Goal: Navigation & Orientation: Find specific page/section

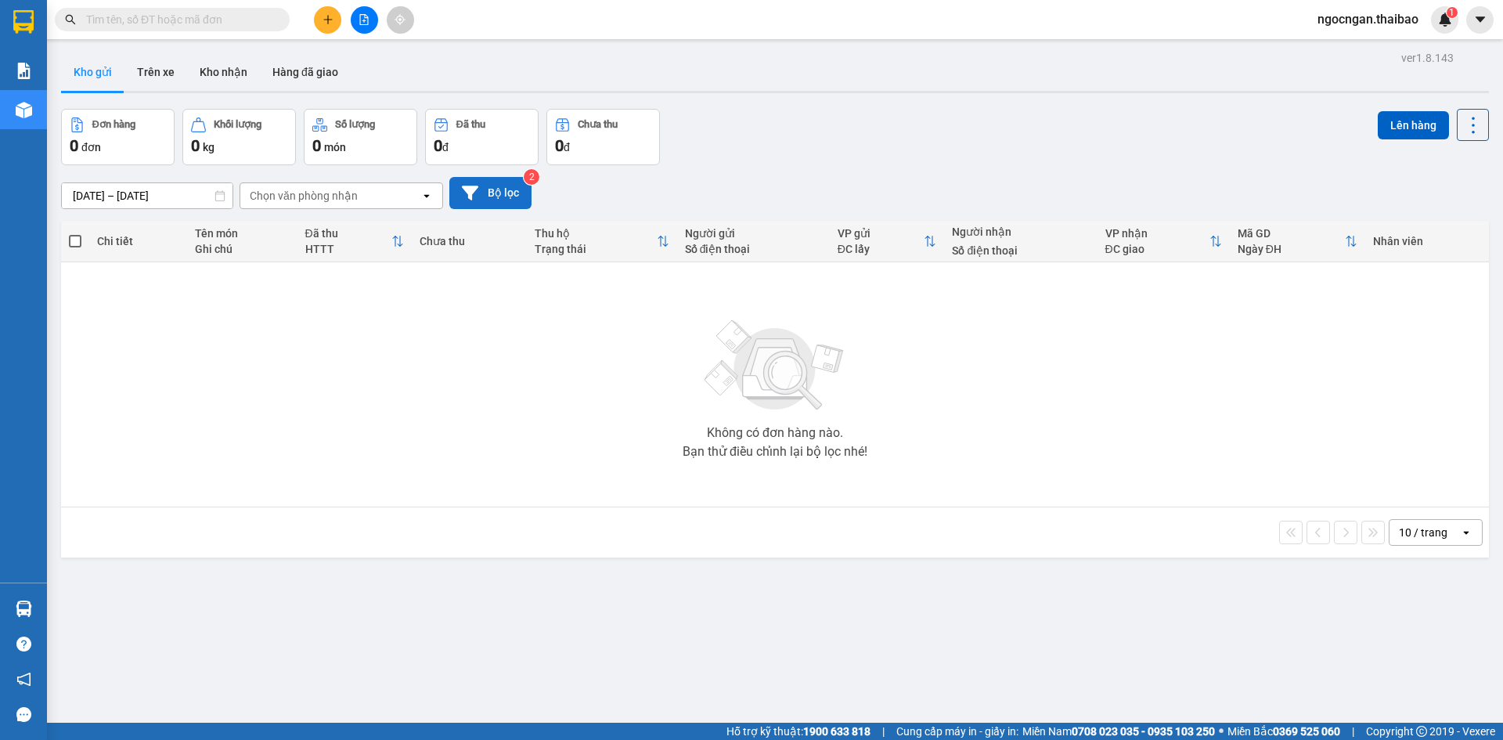
click at [508, 192] on button "Bộ lọc" at bounding box center [490, 193] width 82 height 32
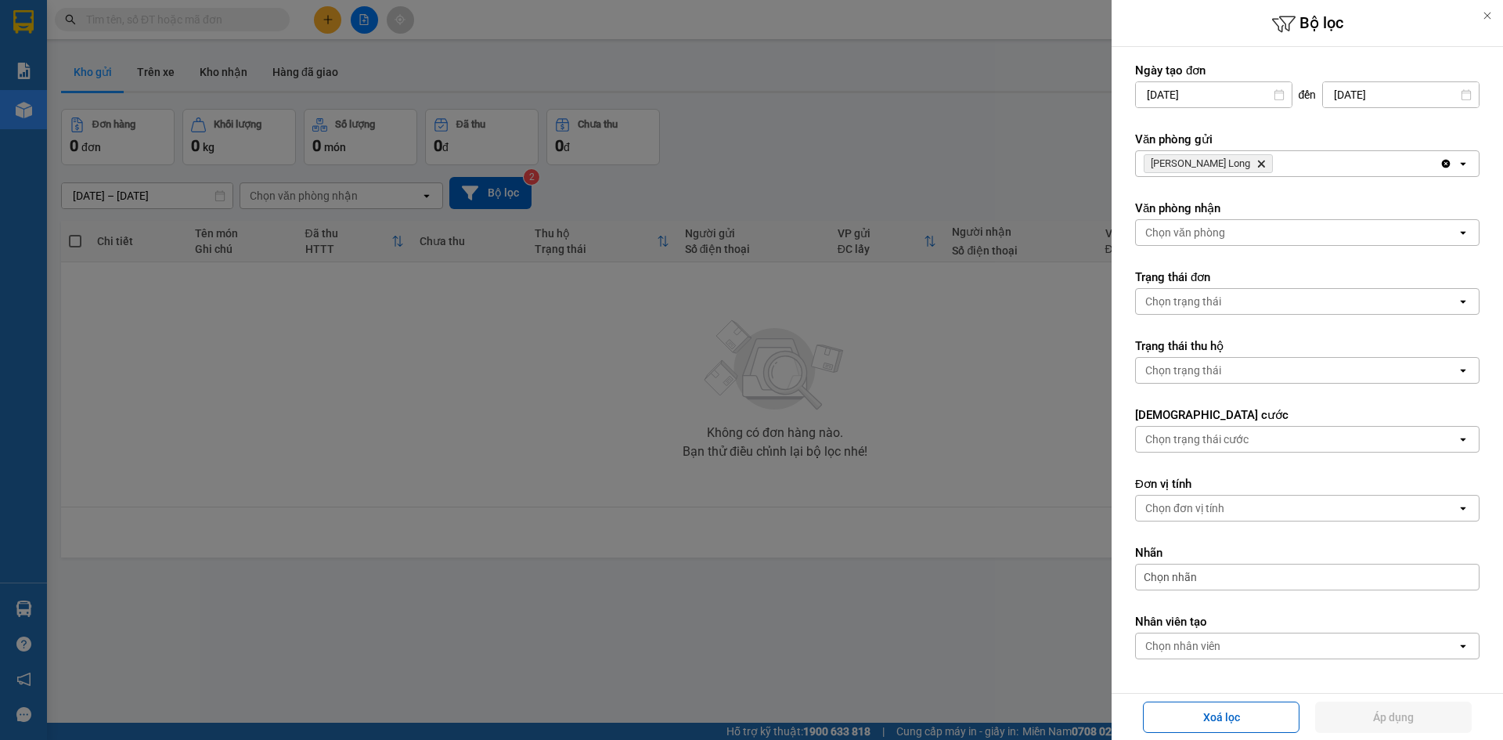
click at [768, 368] on div at bounding box center [751, 370] width 1503 height 740
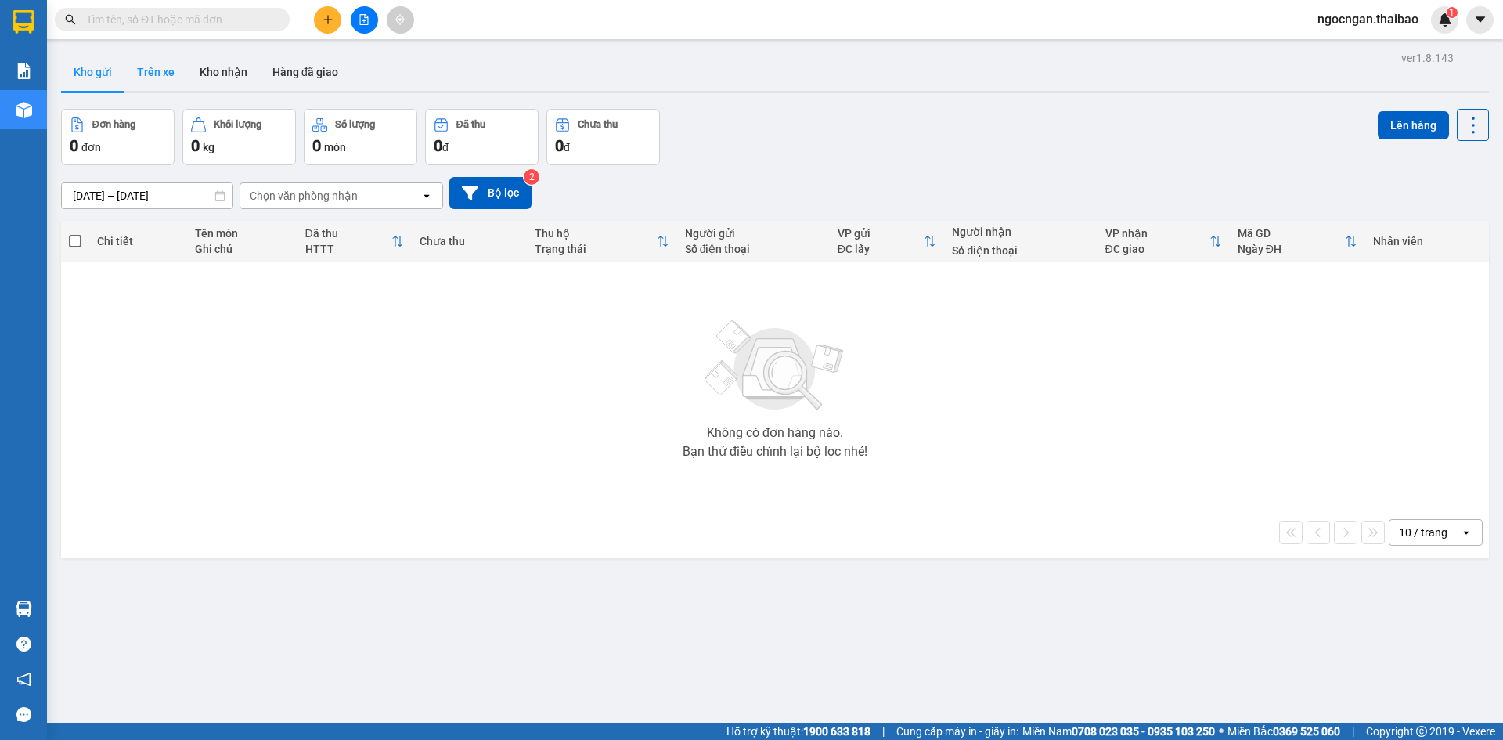
click at [144, 74] on button "Trên xe" at bounding box center [155, 72] width 63 height 38
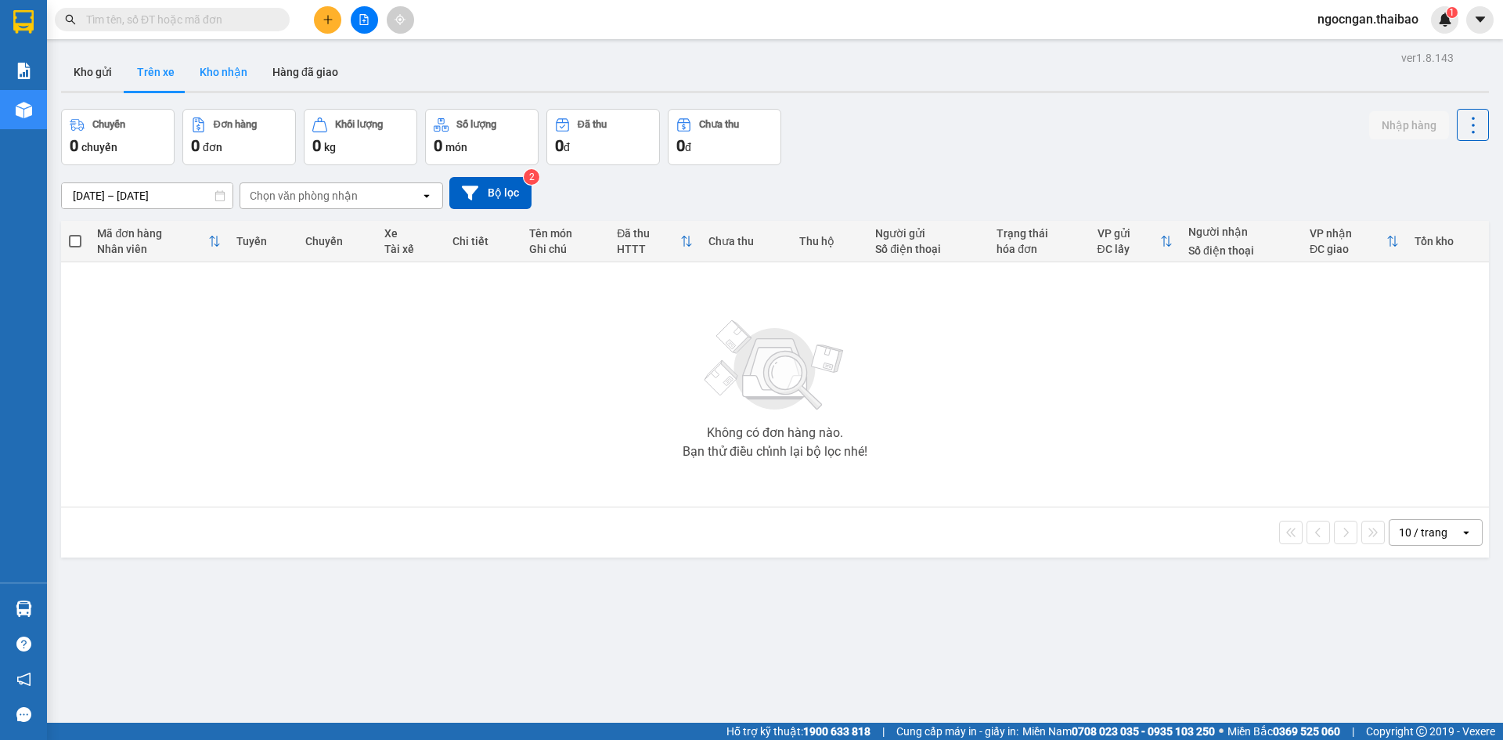
click at [218, 74] on button "Kho nhận" at bounding box center [223, 72] width 73 height 38
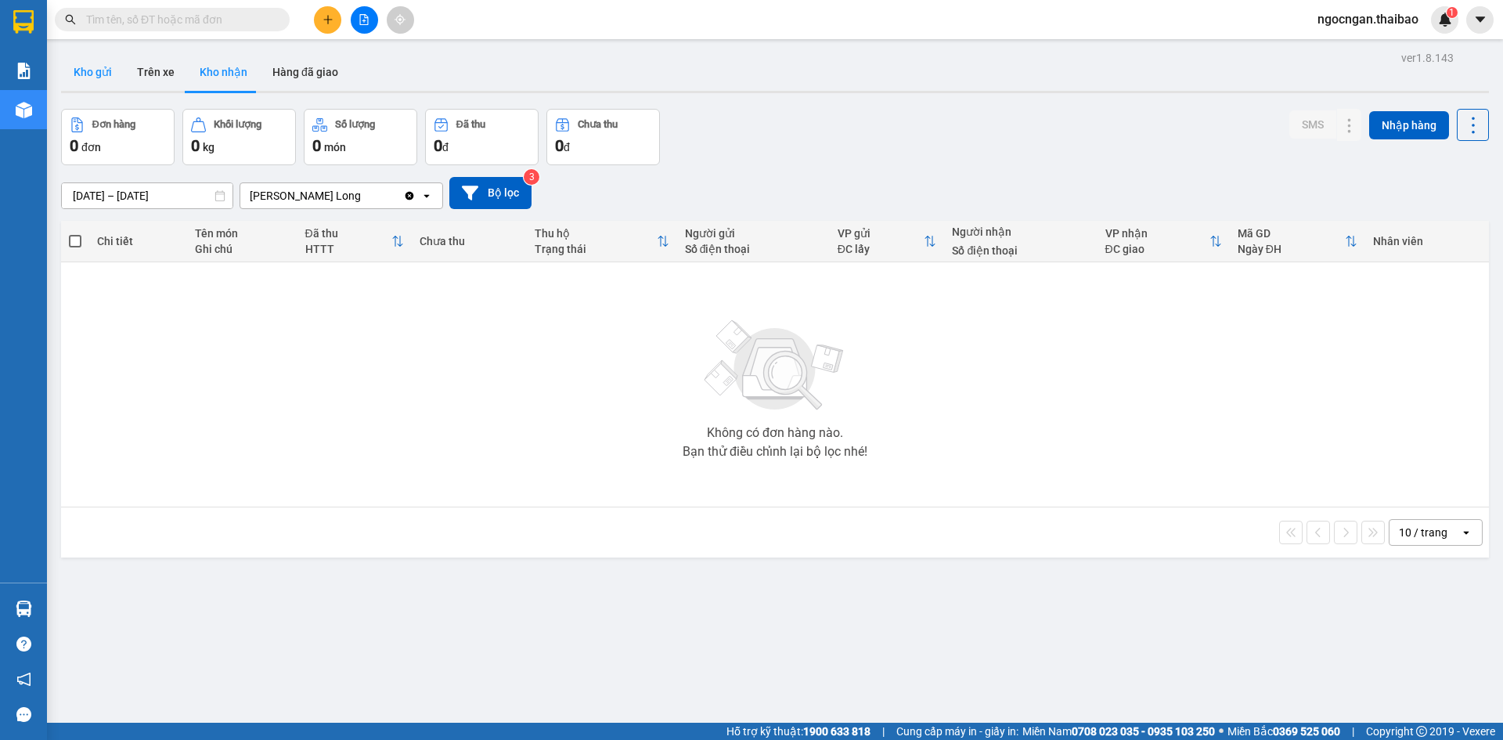
click at [96, 74] on button "Kho gửi" at bounding box center [92, 72] width 63 height 38
click at [153, 80] on button "Trên xe" at bounding box center [155, 72] width 63 height 38
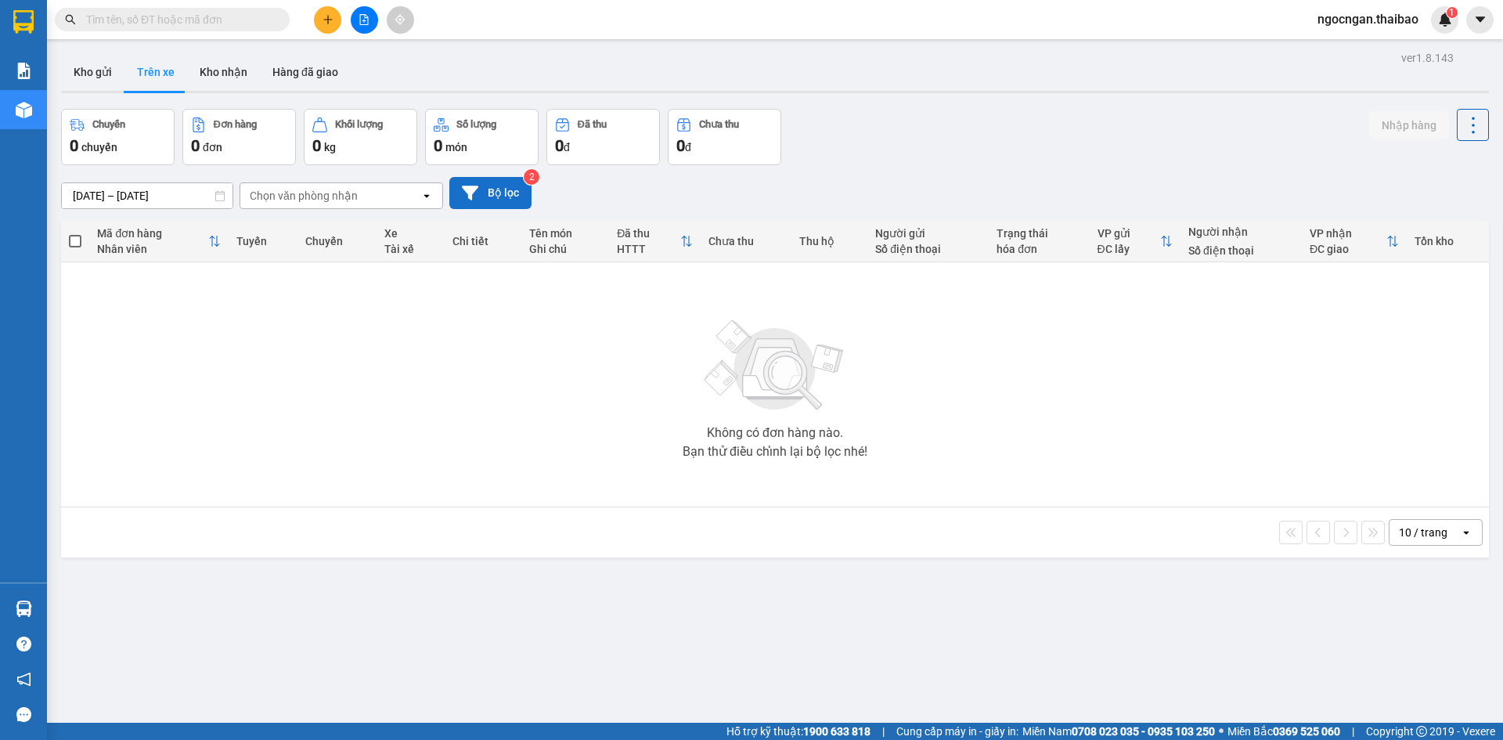
click at [497, 203] on button "Bộ lọc" at bounding box center [490, 193] width 82 height 32
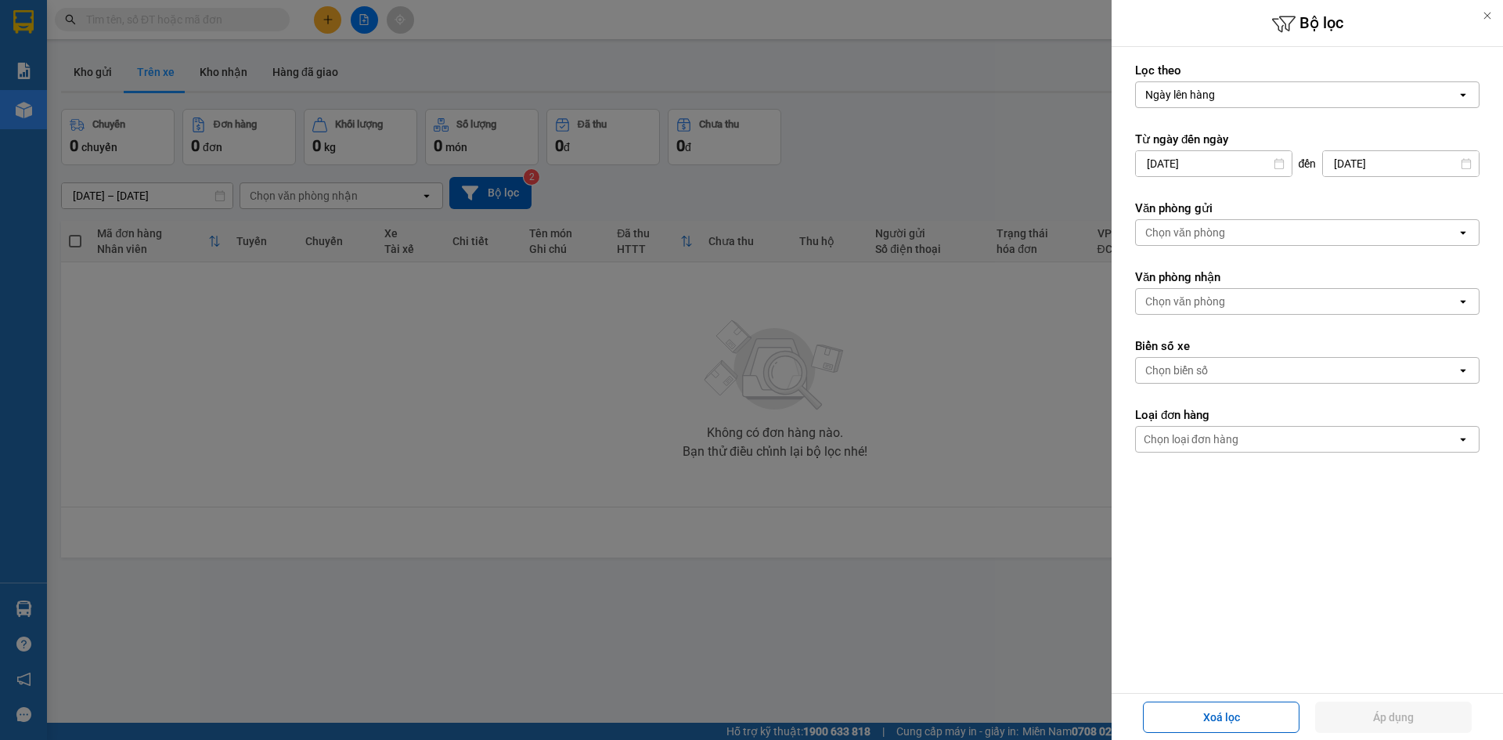
click at [729, 460] on div at bounding box center [751, 370] width 1503 height 740
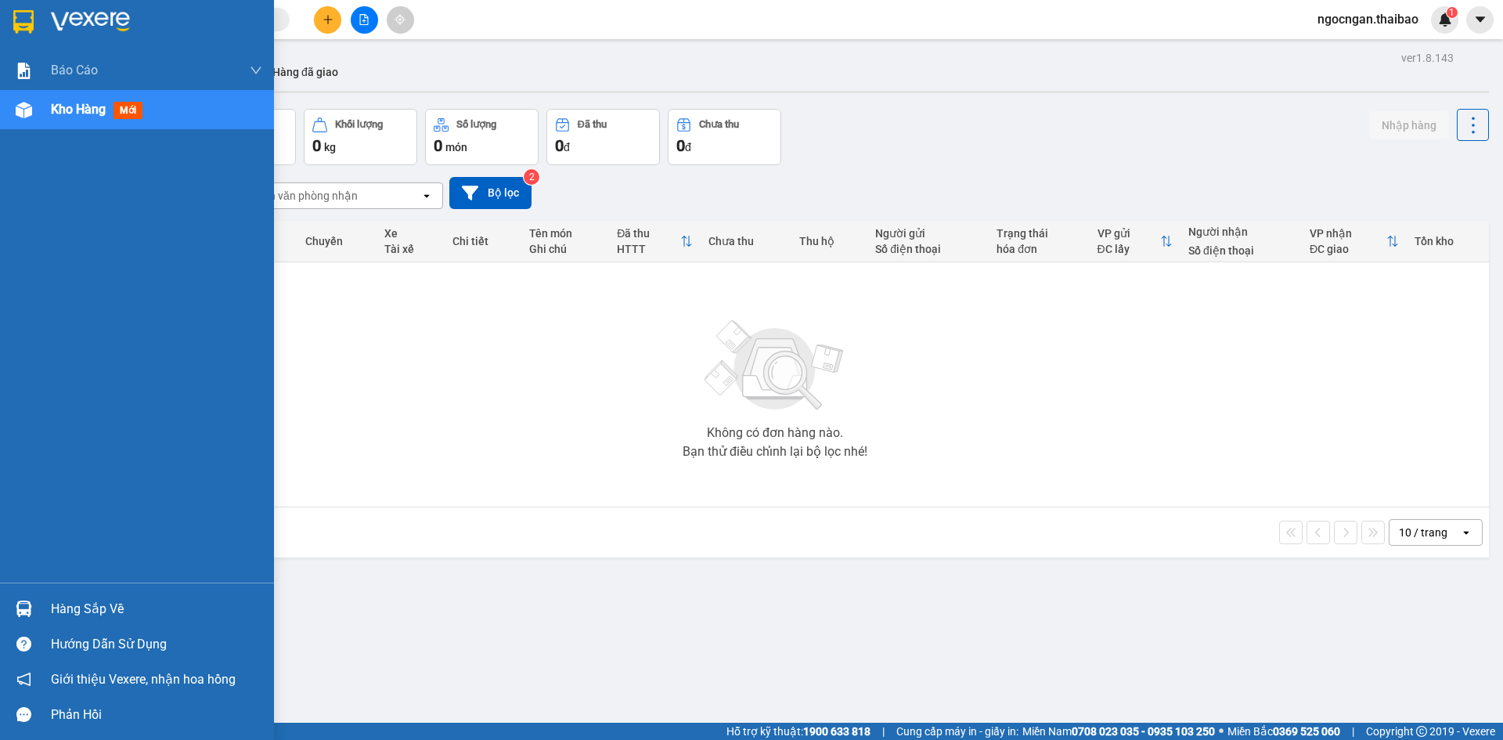
click at [62, 106] on span "Kho hàng" at bounding box center [78, 109] width 55 height 15
